Goal: Task Accomplishment & Management: Manage account settings

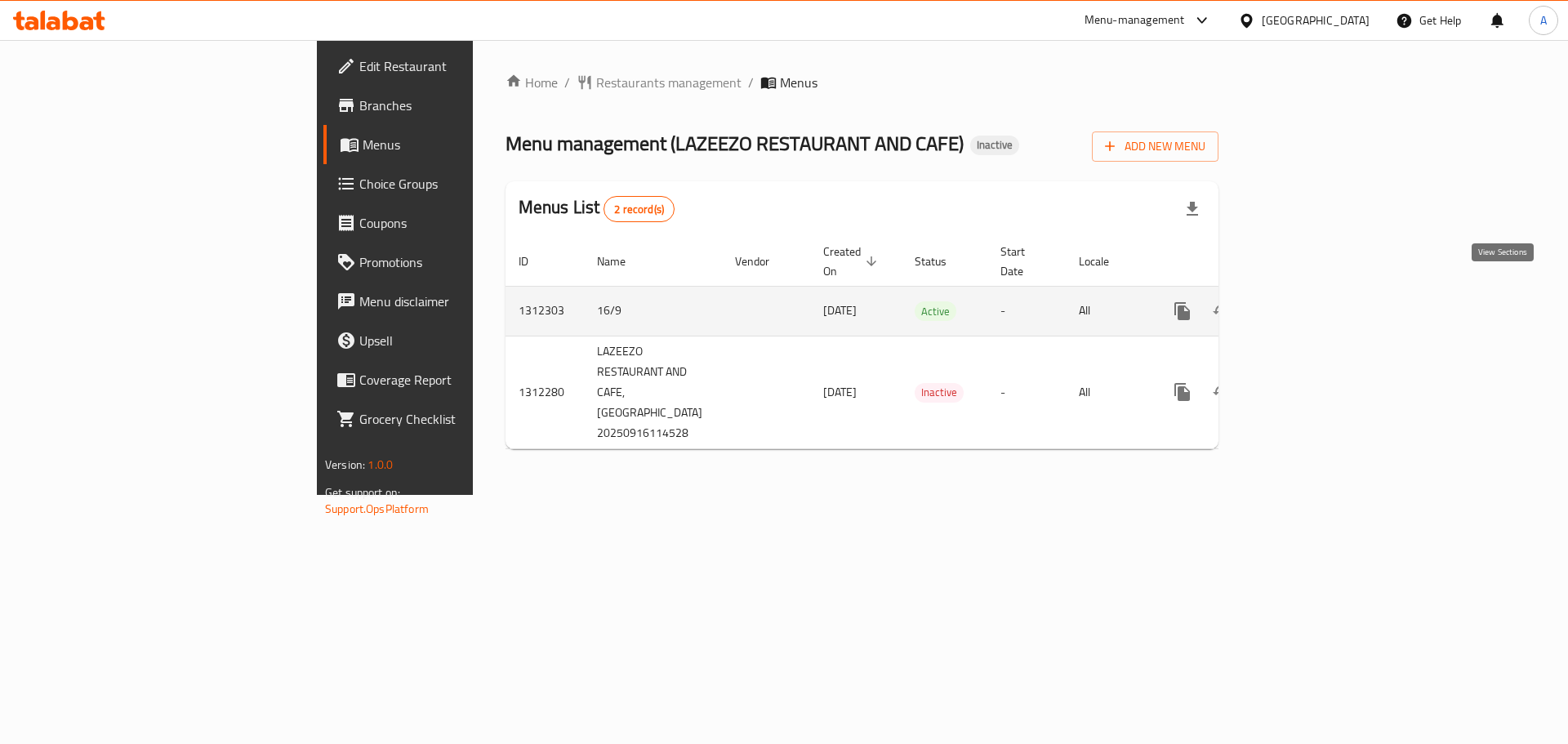
click at [1310, 302] on icon "enhanced table" at bounding box center [1300, 311] width 19 height 19
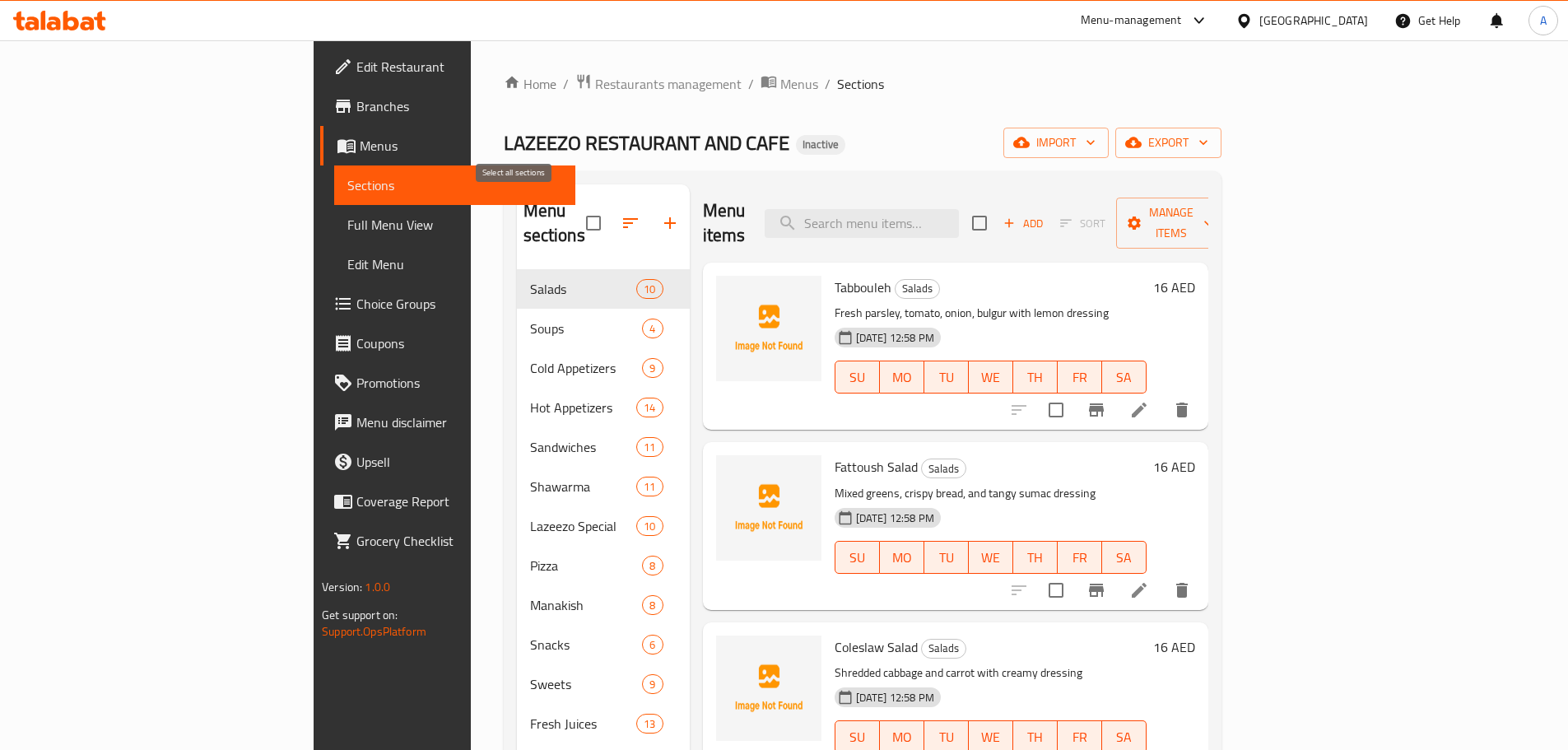
click at [576, 220] on input "checkbox" at bounding box center [593, 223] width 34 height 34
checkbox input "true"
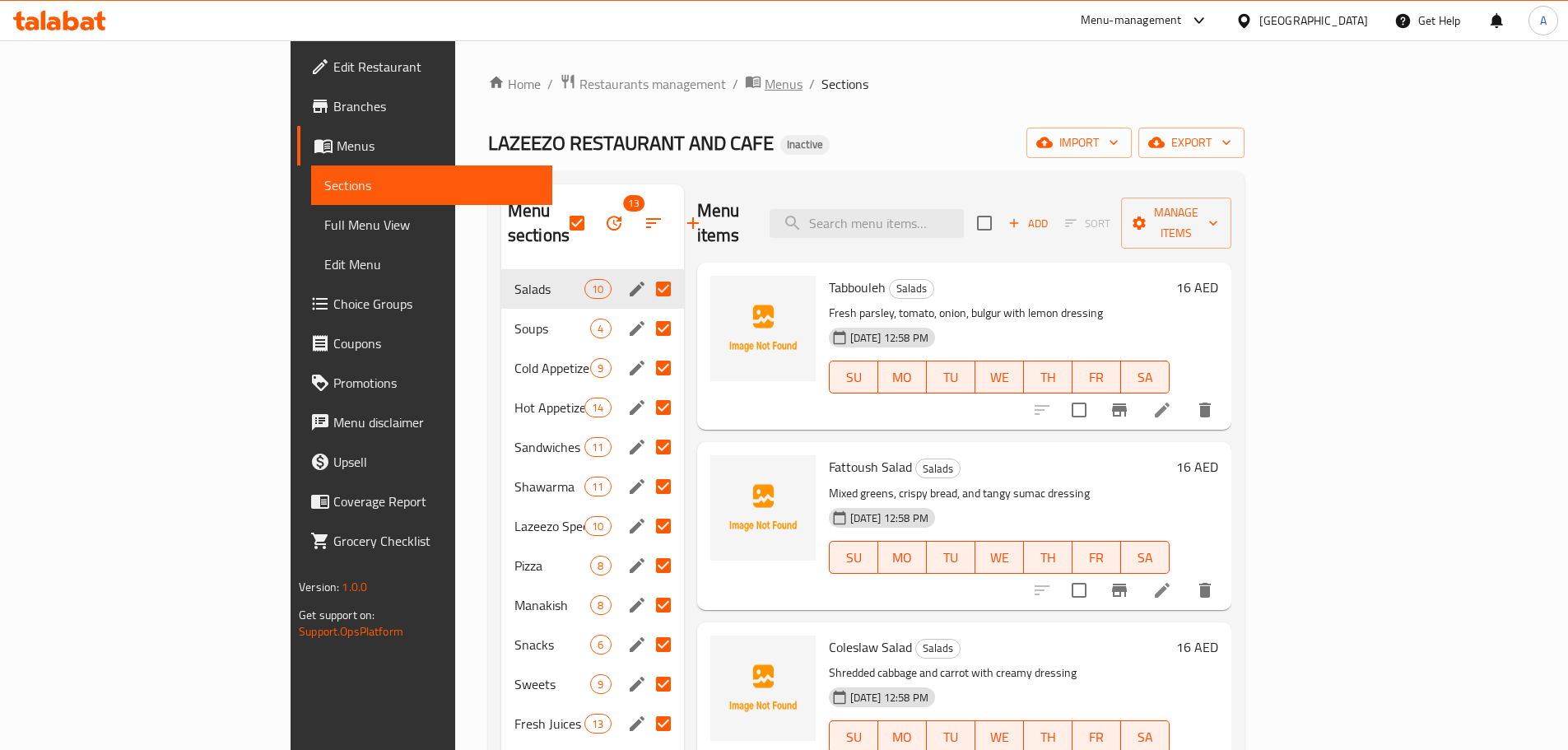
click at [765, 80] on span "Menus" at bounding box center [783, 84] width 38 height 19
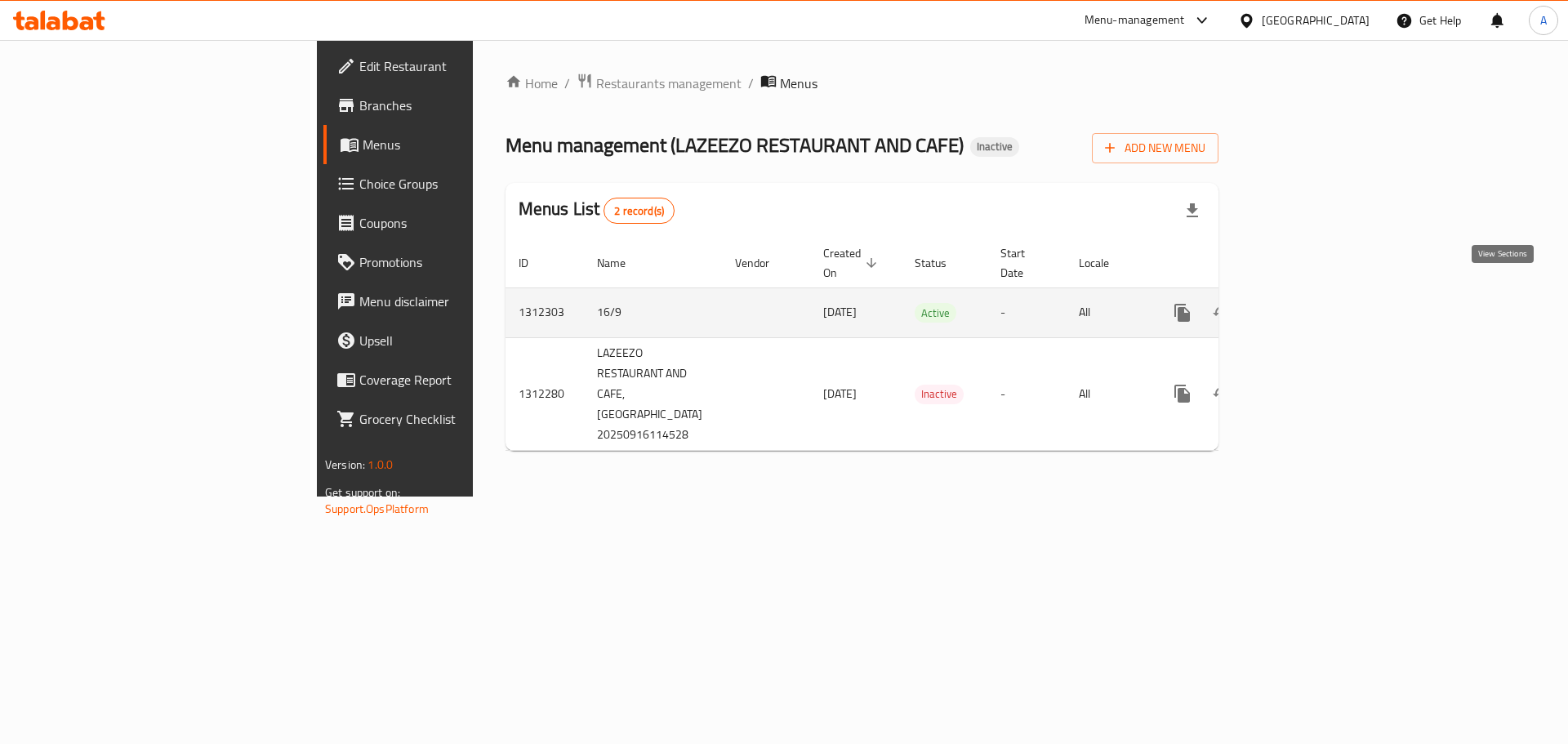
click at [1310, 303] on icon "enhanced table" at bounding box center [1300, 312] width 19 height 19
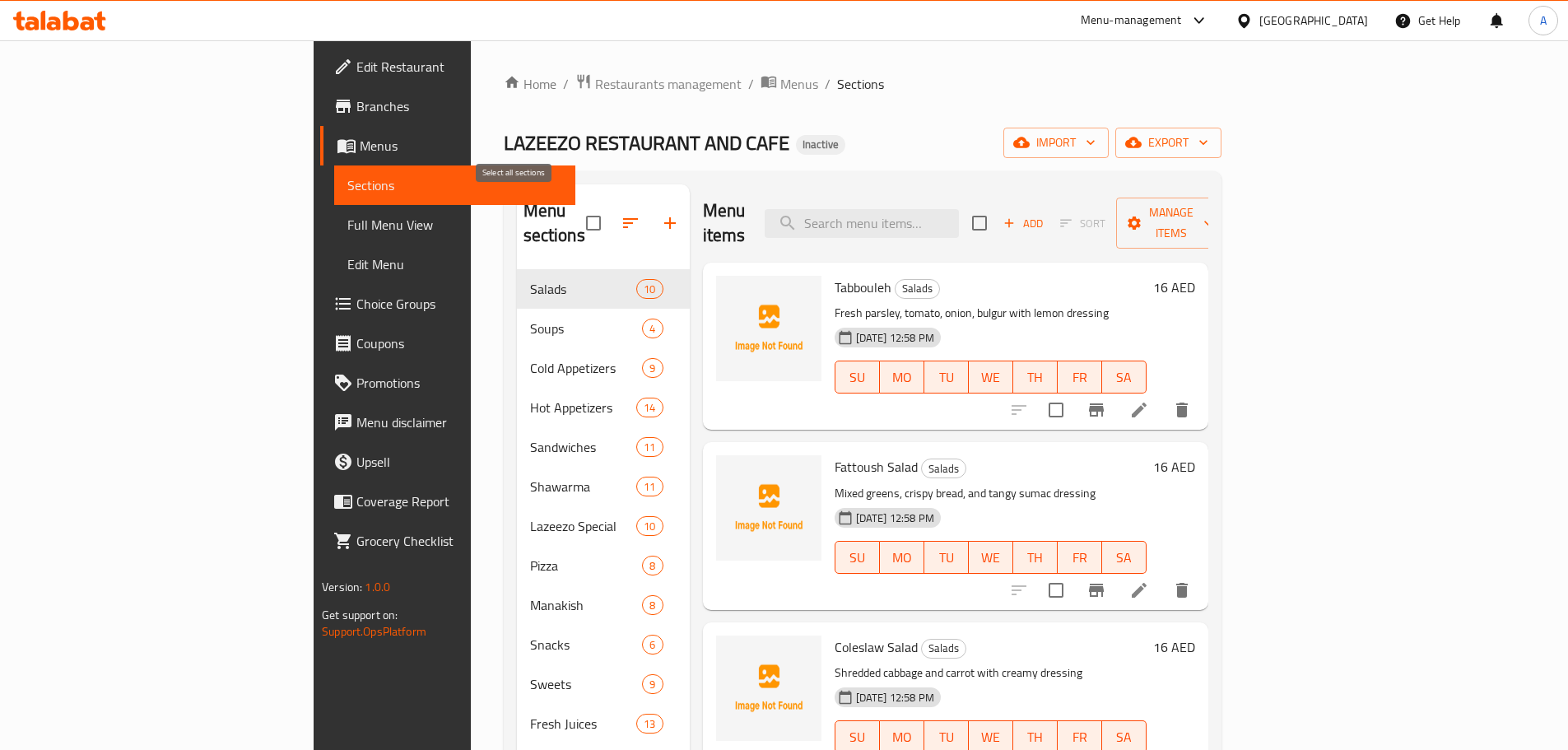
click at [576, 211] on input "checkbox" at bounding box center [593, 223] width 34 height 34
checkbox input "true"
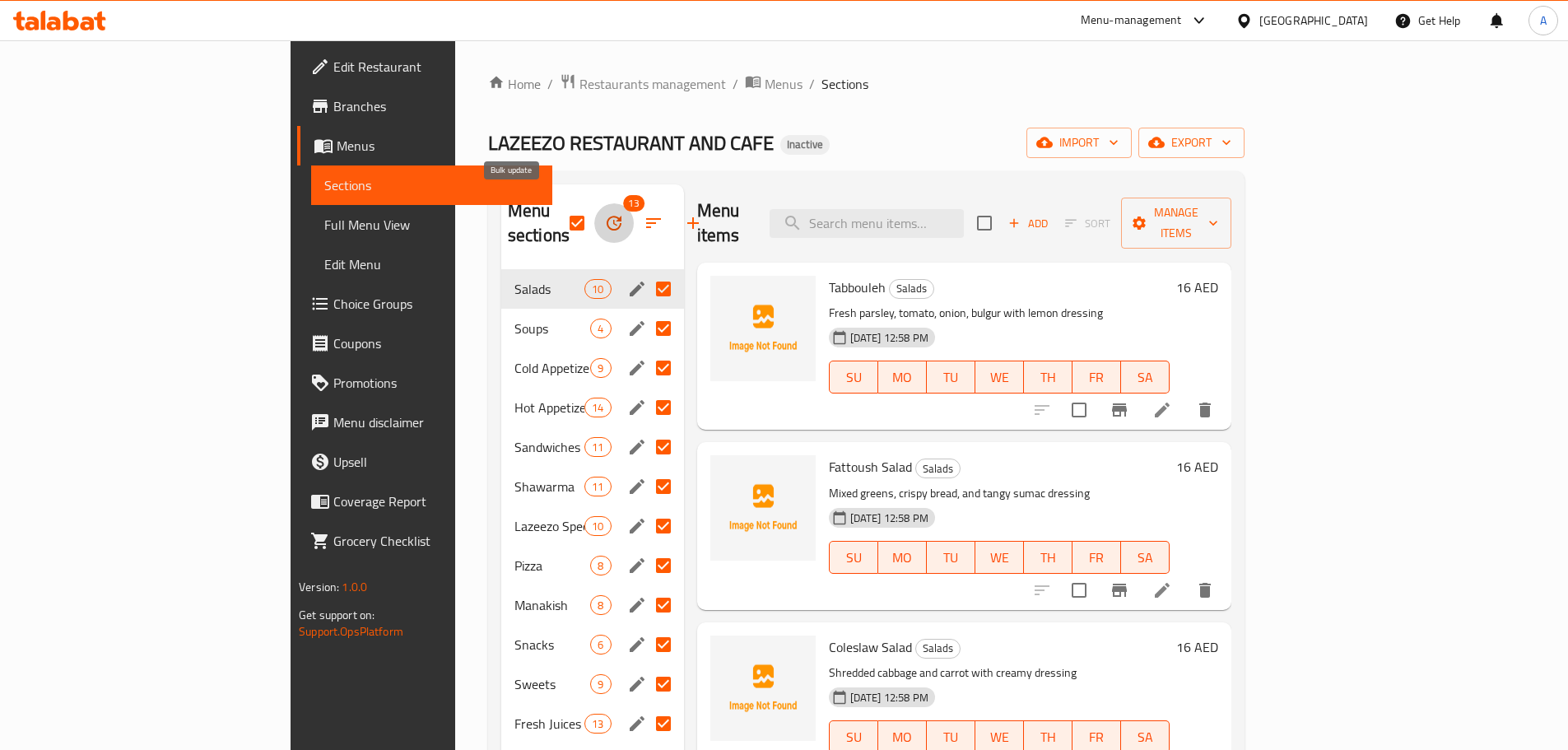
click at [594, 215] on button "button" at bounding box center [613, 223] width 40 height 40
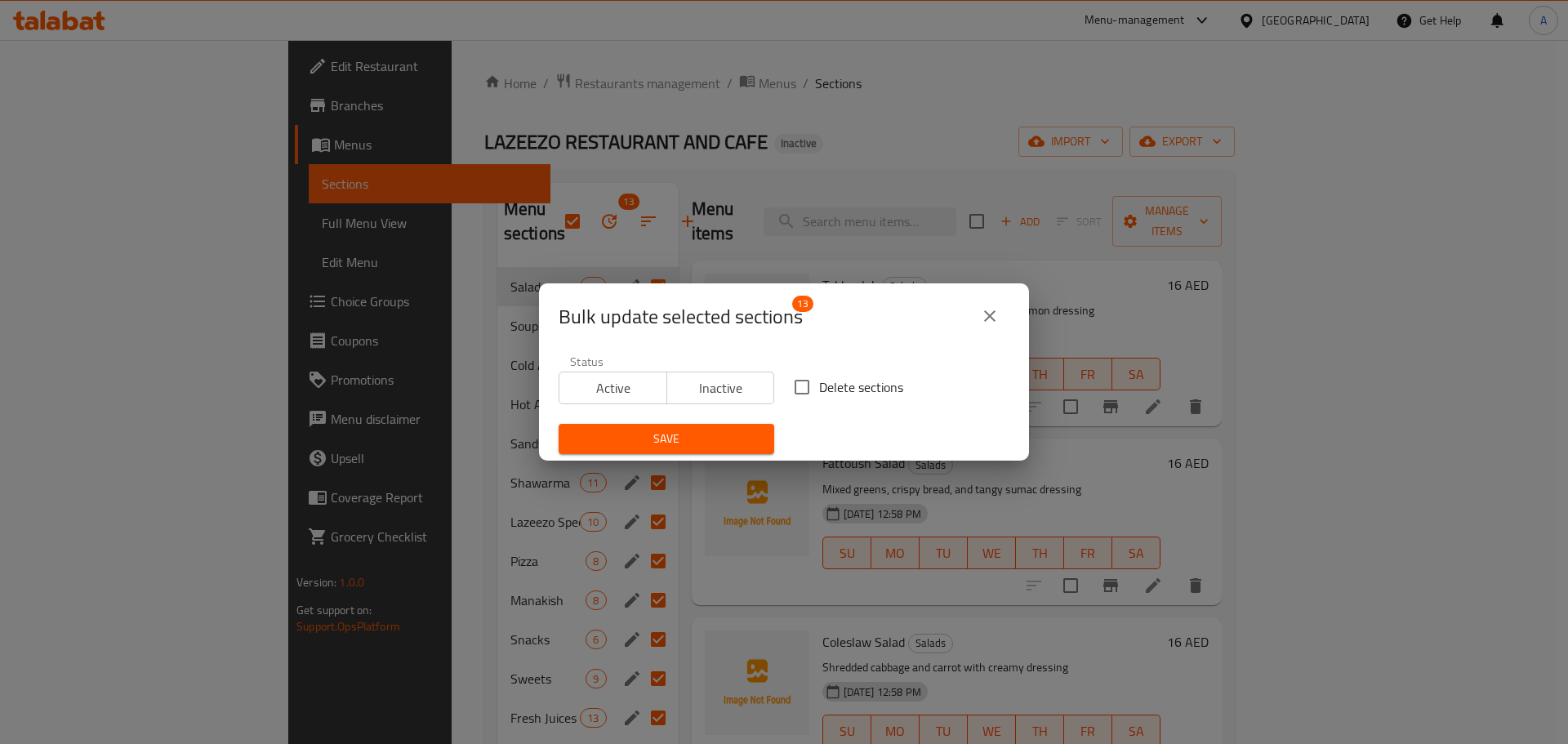
click at [856, 369] on div "Delete sections" at bounding box center [902, 387] width 235 height 54
click at [855, 388] on span "Delete sections" at bounding box center [861, 387] width 84 height 19
click at [819, 388] on input "Delete sections" at bounding box center [802, 387] width 34 height 34
checkbox input "true"
click at [695, 442] on span "Save" at bounding box center [666, 439] width 189 height 20
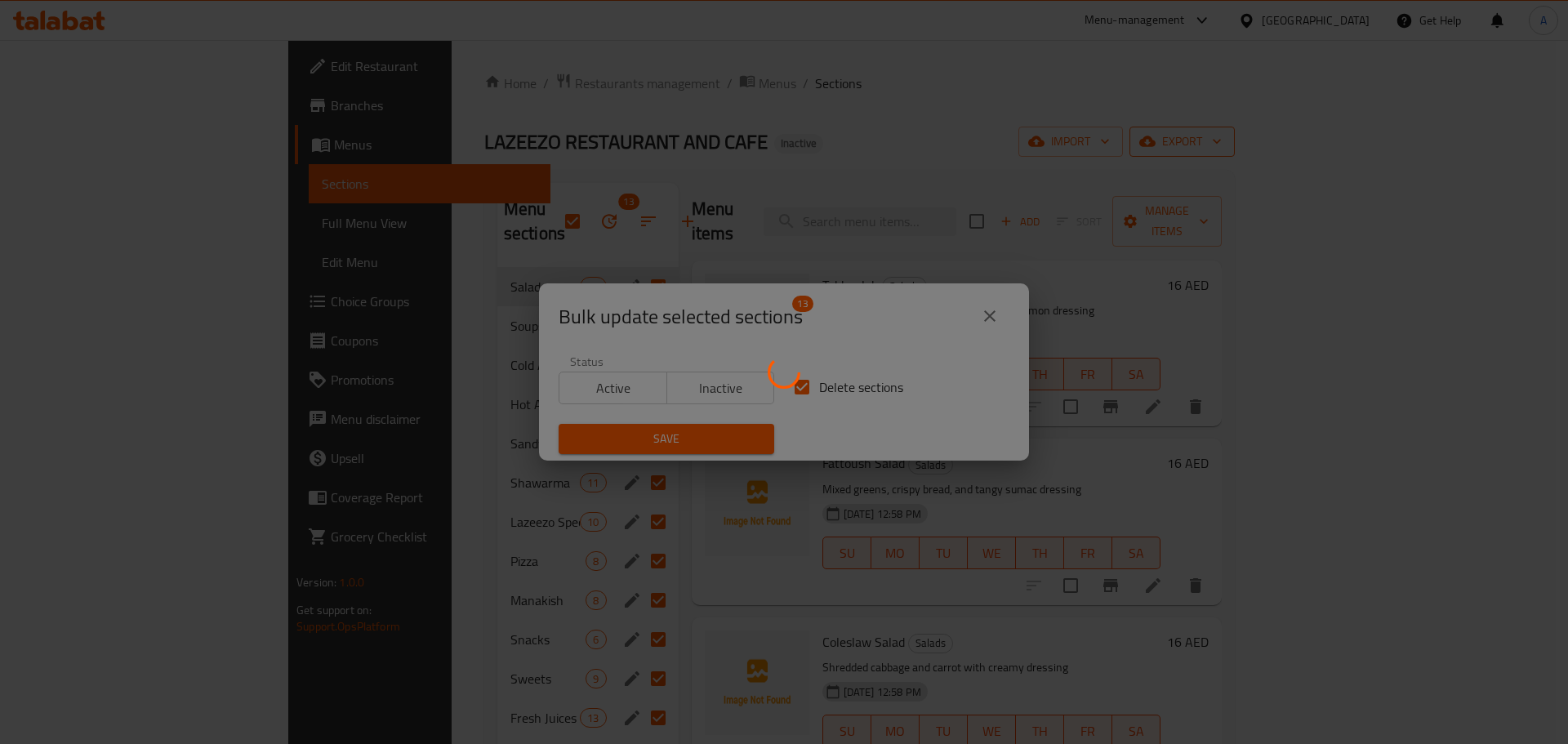
checkbox input "false"
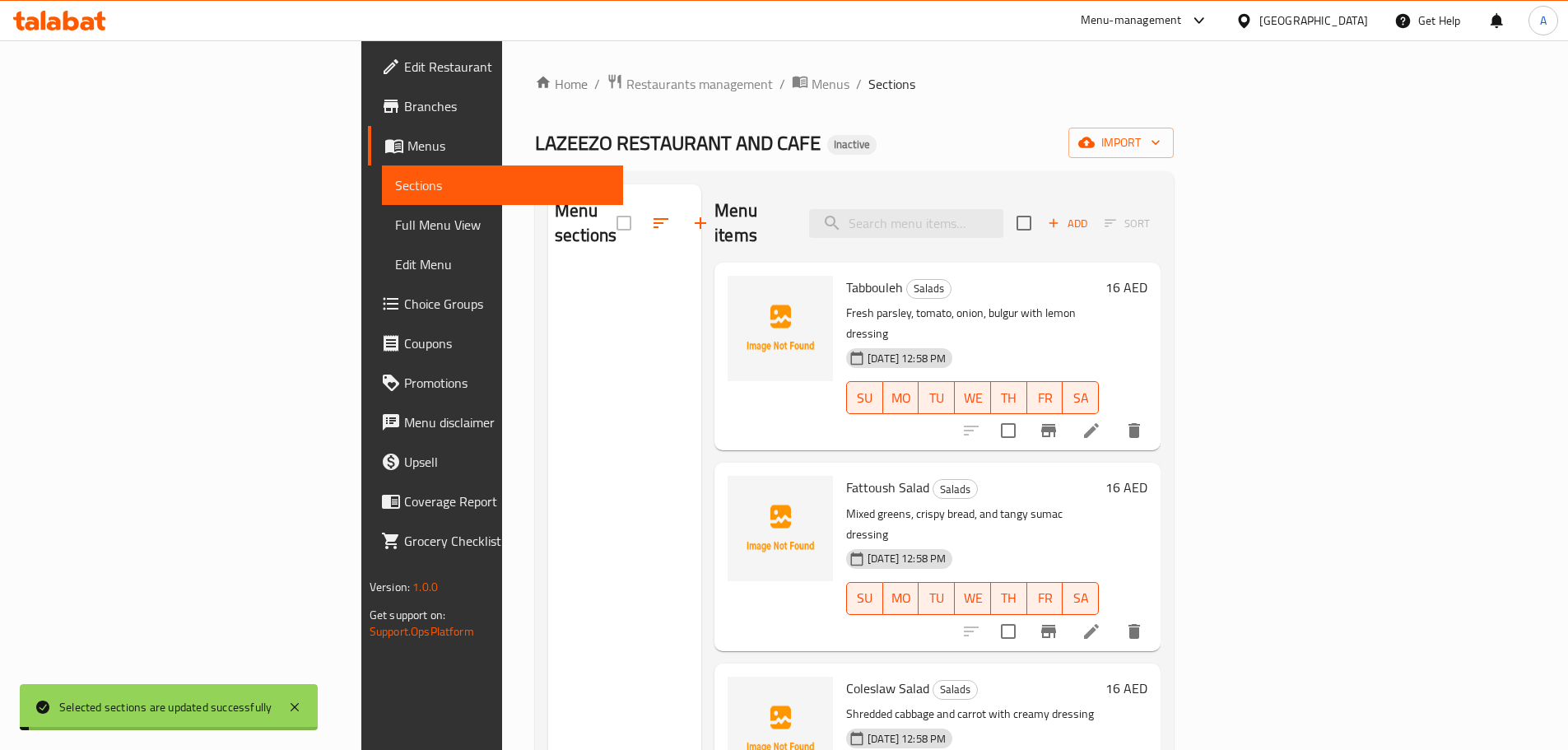
click at [1161, 149] on span "import" at bounding box center [1121, 142] width 79 height 20
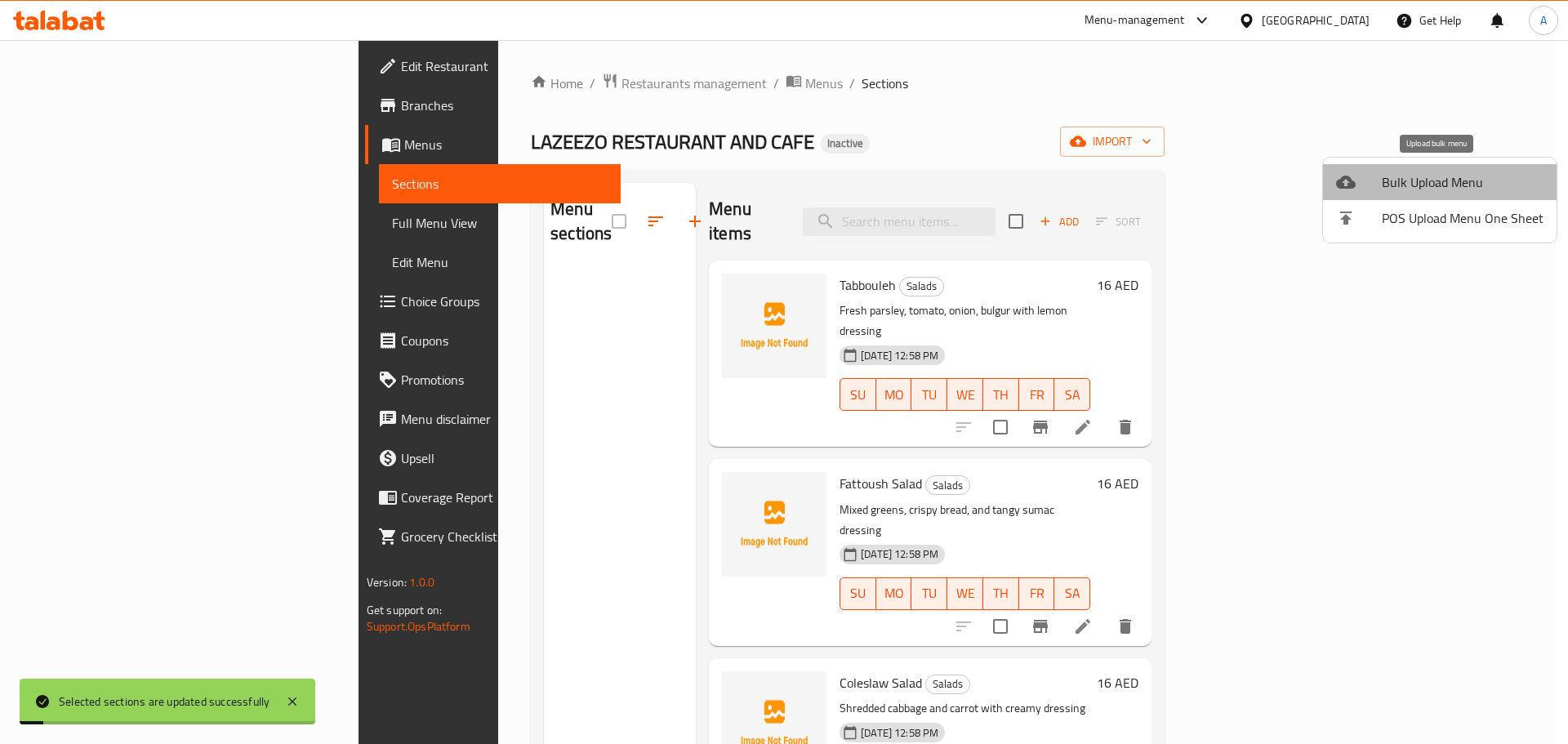
click at [1446, 191] on span "Bulk Upload Menu" at bounding box center [1462, 182] width 161 height 19
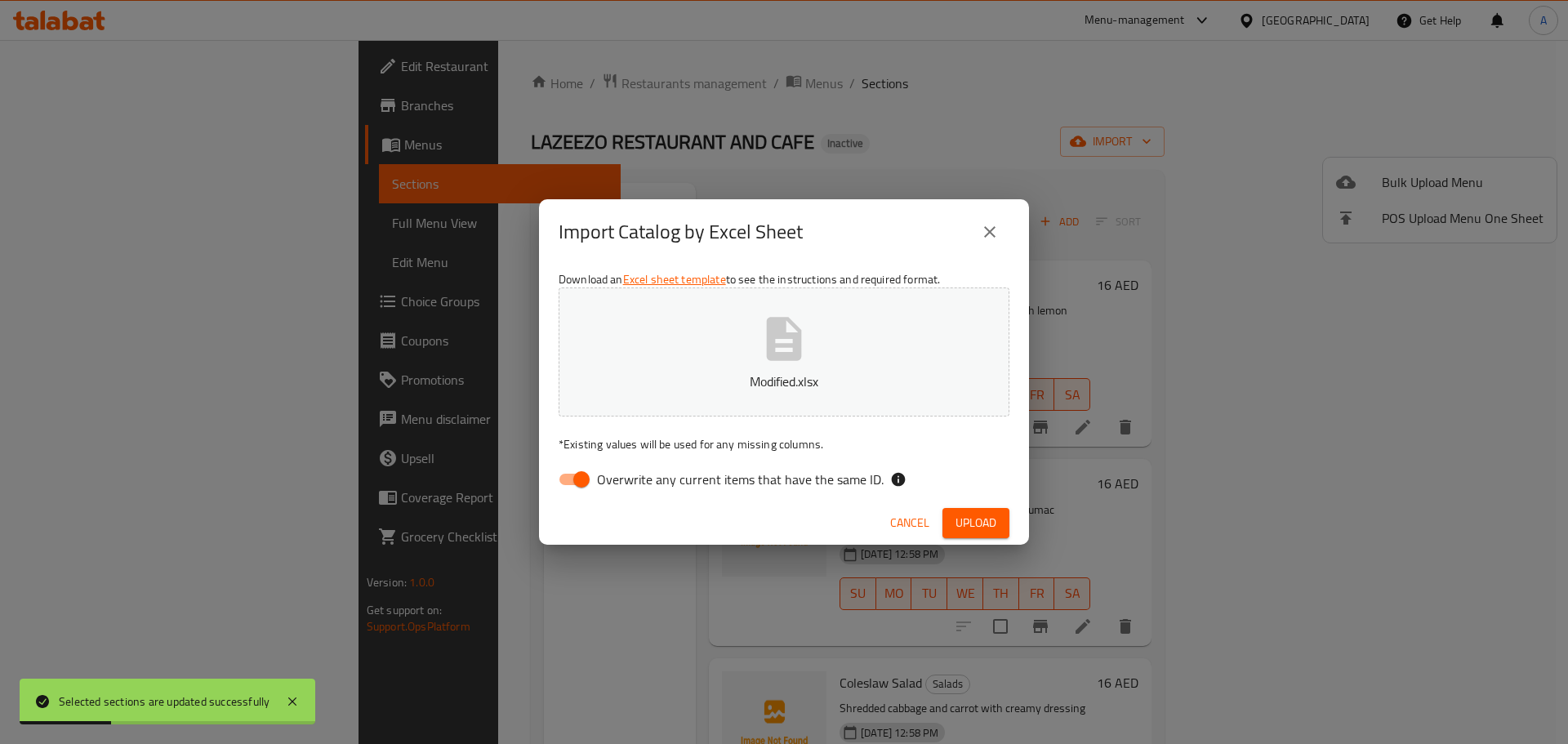
click at [807, 475] on span "Overwrite any current items that have the same ID." at bounding box center [740, 479] width 287 height 19
click at [628, 475] on input "Overwrite any current items that have the same ID." at bounding box center [581, 479] width 93 height 31
checkbox input "false"
click at [989, 523] on span "Upload" at bounding box center [975, 523] width 41 height 20
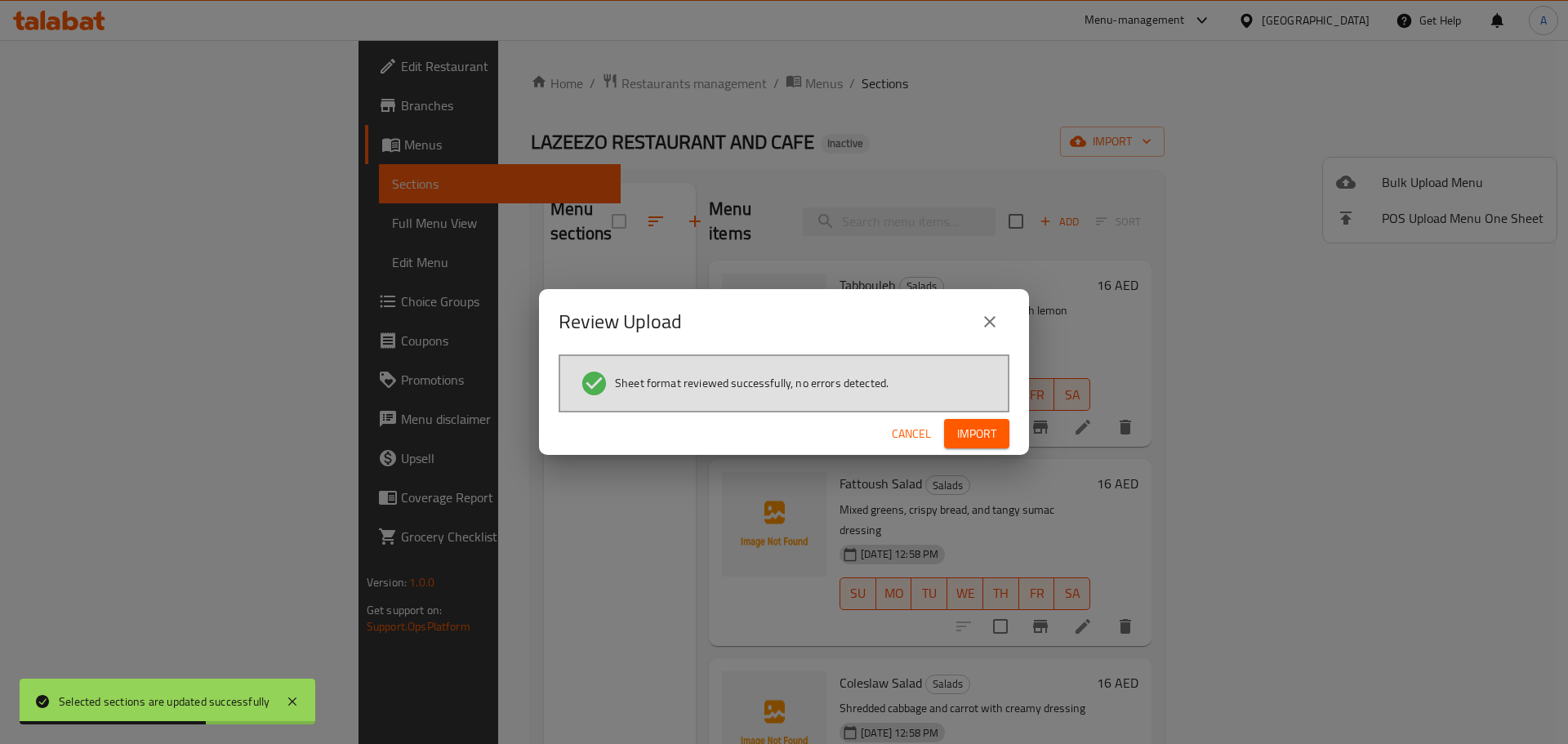
click at [1001, 441] on button "Import" at bounding box center [976, 434] width 65 height 30
